Goal: Task Accomplishment & Management: Manage account settings

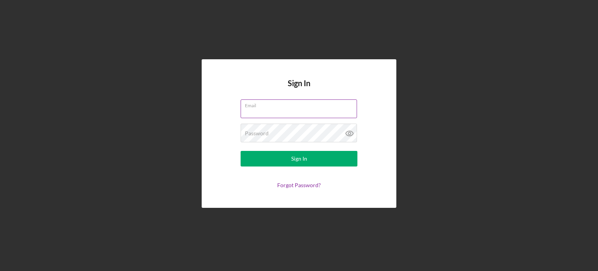
click at [300, 113] on input "Email" at bounding box center [299, 108] width 116 height 19
type input "[EMAIL_ADDRESS][DOMAIN_NAME]"
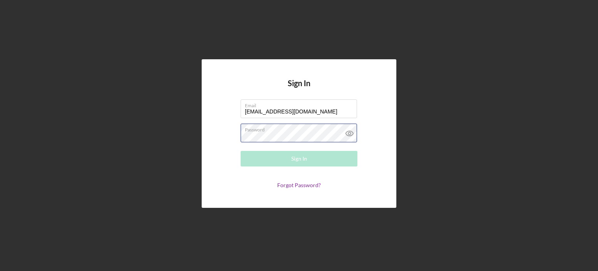
click at [277, 130] on div "Password Required" at bounding box center [299, 133] width 117 height 19
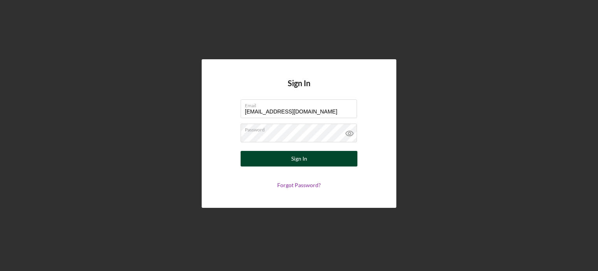
click at [289, 164] on button "Sign In" at bounding box center [299, 159] width 117 height 16
